Goal: Transaction & Acquisition: Download file/media

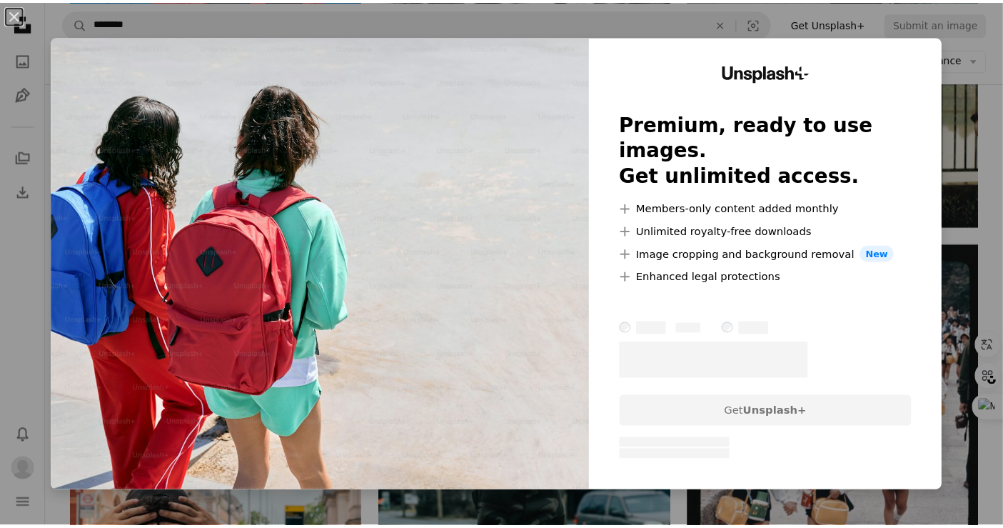
scroll to position [4923, 0]
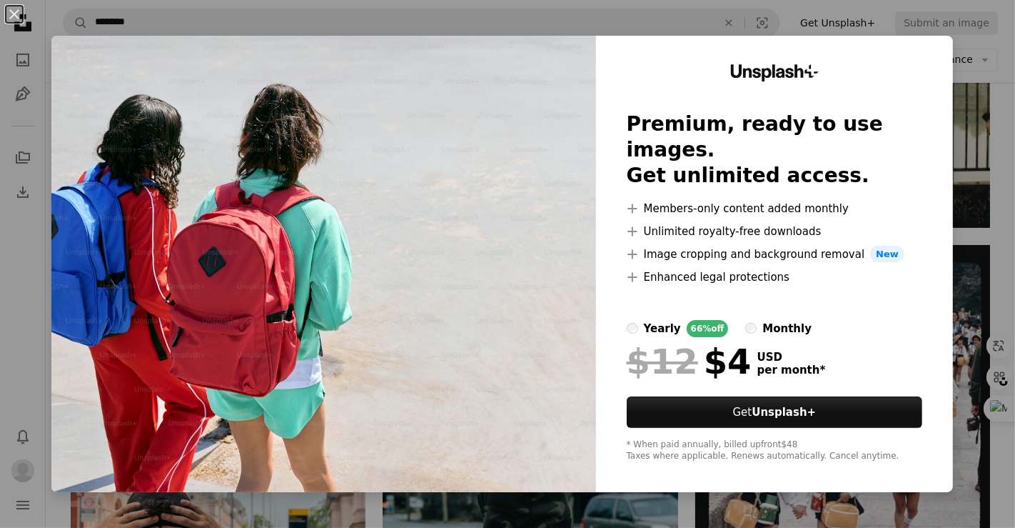
click at [978, 210] on div "An X shape Unsplash+ Premium, ready to use images. Get unlimited access. A plus…" at bounding box center [507, 264] width 1015 height 528
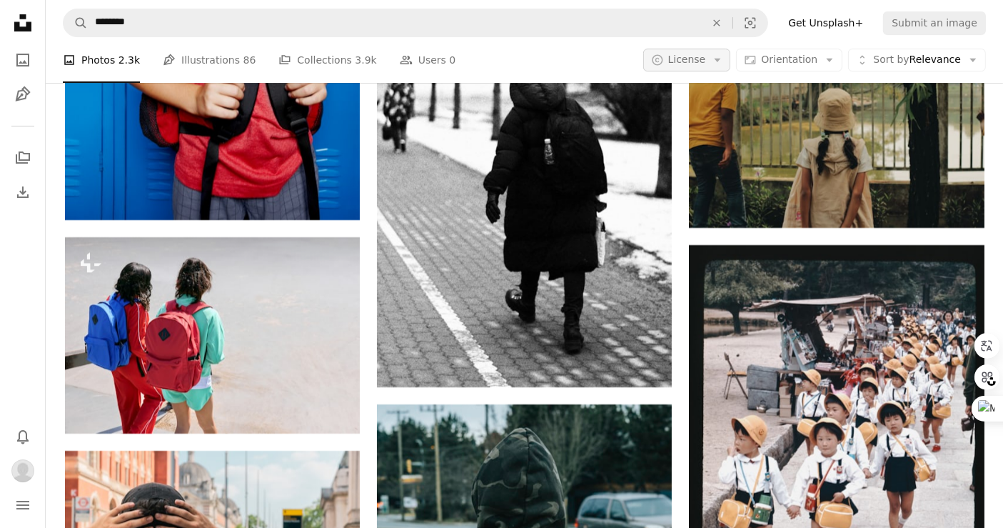
click at [718, 58] on button "A copyright icon © License Arrow down" at bounding box center [687, 60] width 88 height 23
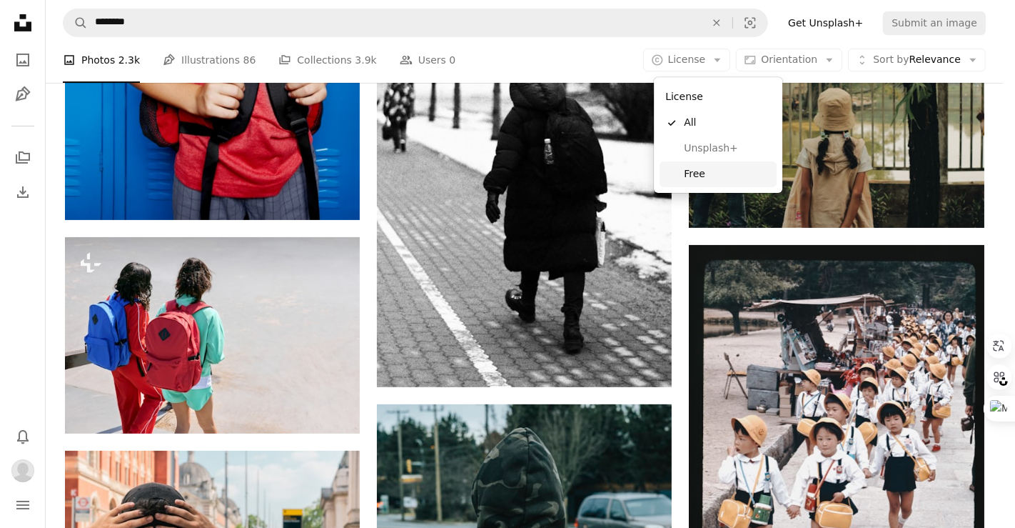
click at [709, 173] on span "Free" at bounding box center [727, 174] width 87 height 14
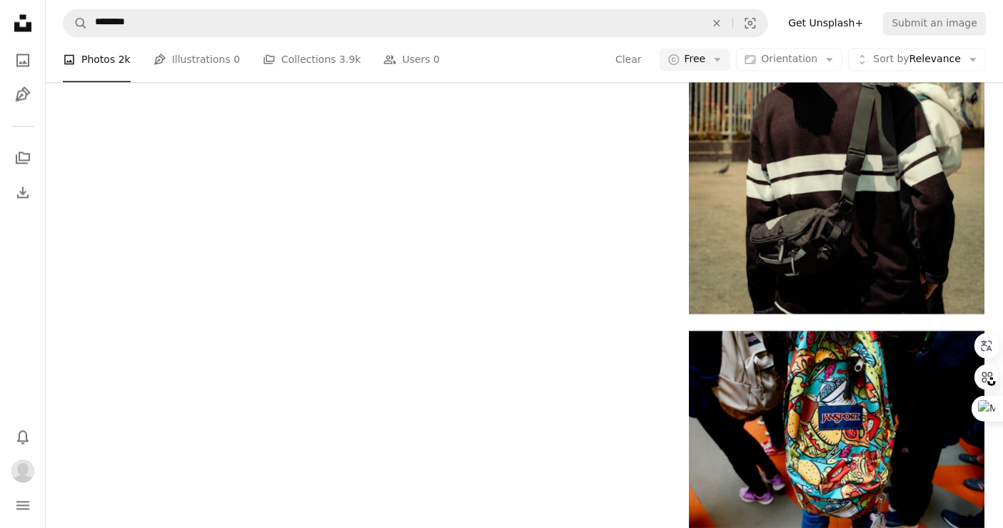
scroll to position [1190, 0]
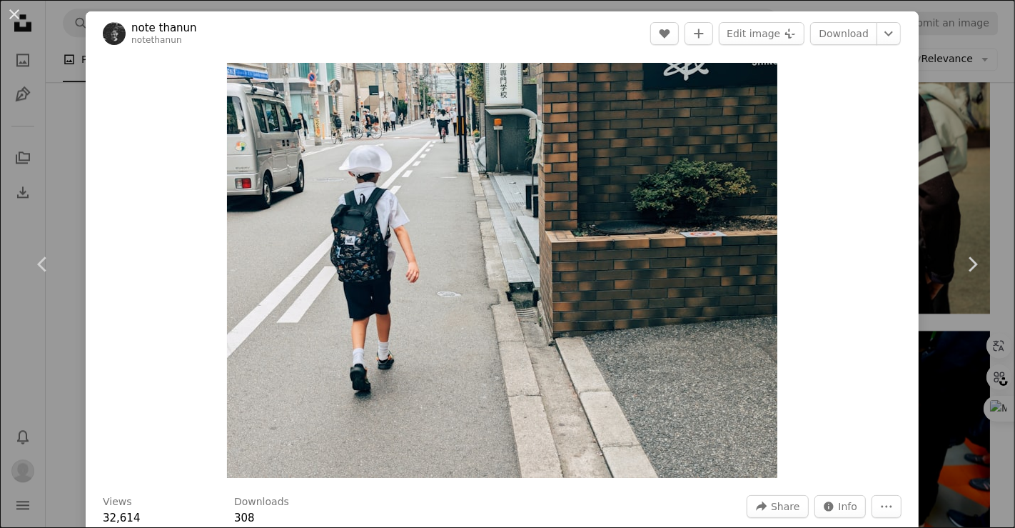
click at [938, 96] on div "An X shape Chevron left Chevron right note thanun notethanun A heart A plus sig…" at bounding box center [507, 264] width 1015 height 528
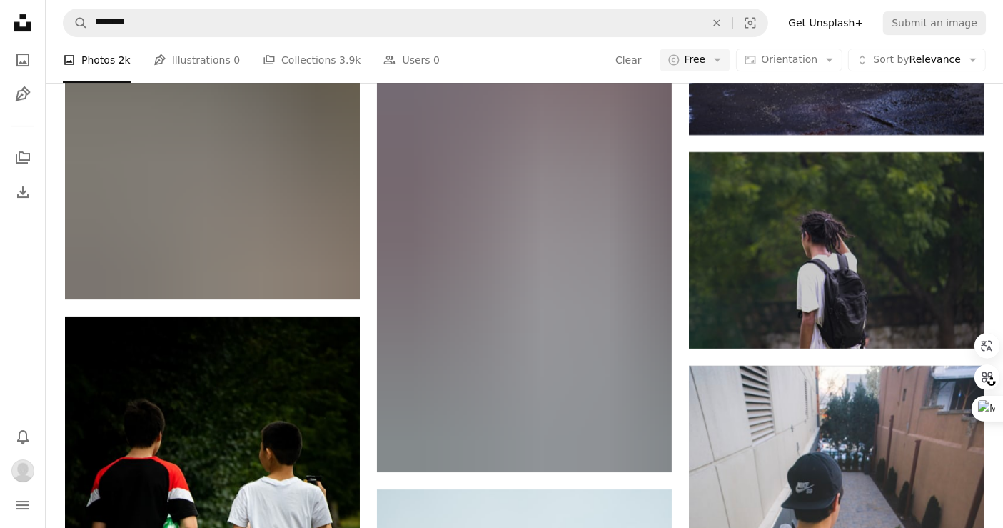
scroll to position [22690, 0]
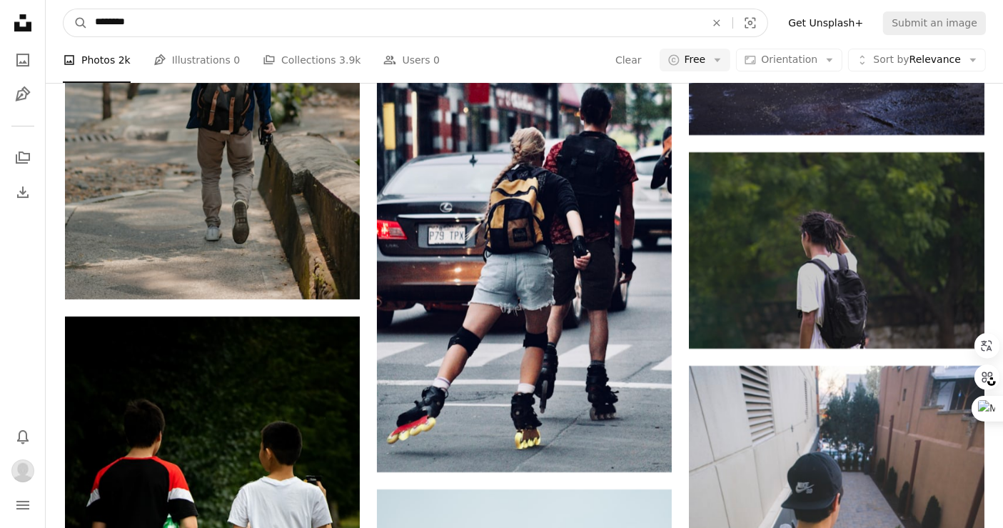
drag, startPoint x: 181, startPoint y: 23, endPoint x: 61, endPoint y: 19, distance: 120.0
click at [61, 19] on nav "A magnifying glass ******** An X shape Visual search Filters Get Unsplash+ Subm…" at bounding box center [525, 23] width 958 height 46
paste input "Find visuals sitewide"
type input "****"
click button "A magnifying glass" at bounding box center [76, 22] width 24 height 27
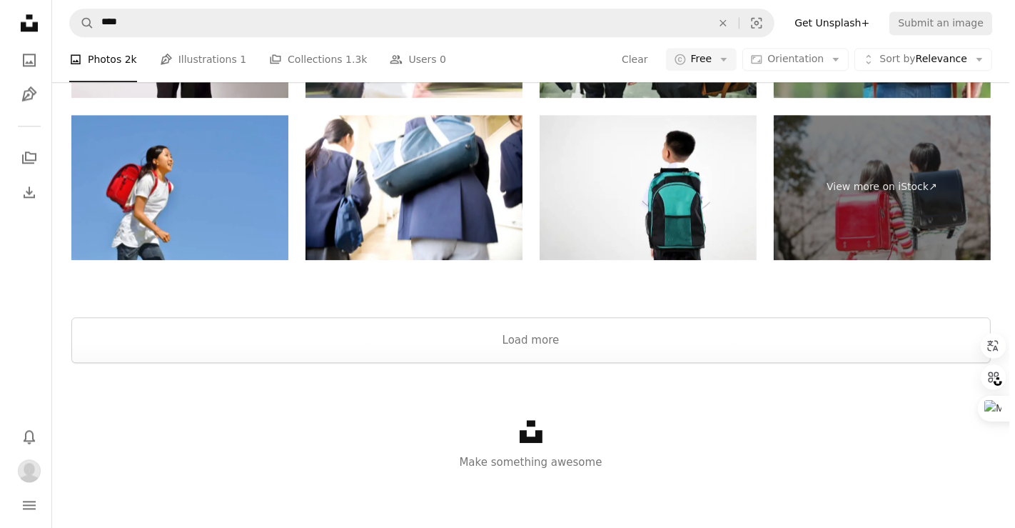
scroll to position [2697, 0]
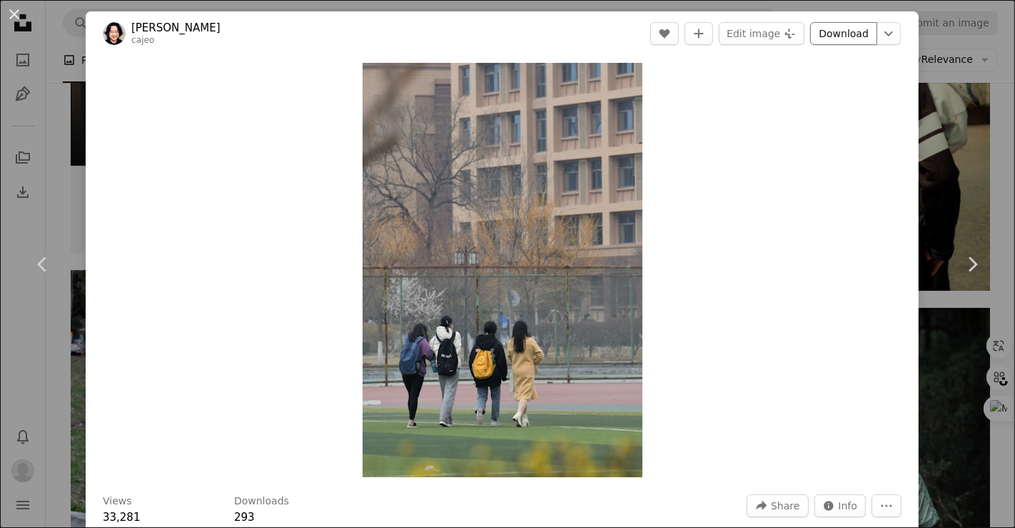
click at [825, 37] on link "Download" at bounding box center [843, 33] width 67 height 23
